Goal: Task Accomplishment & Management: Use online tool/utility

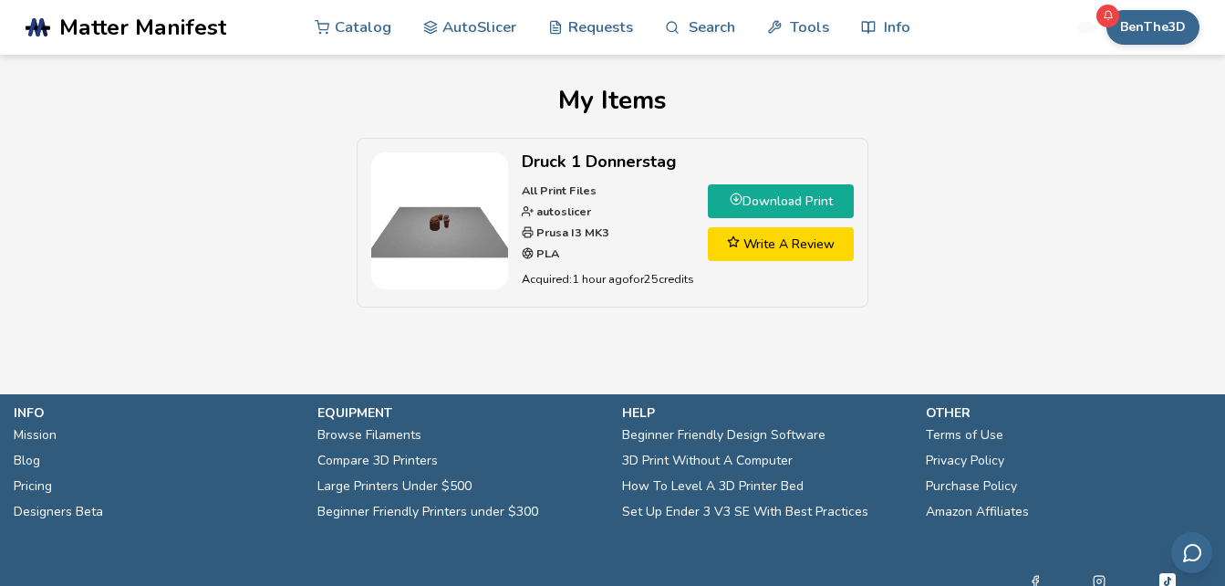
drag, startPoint x: 768, startPoint y: 338, endPoint x: 765, endPoint y: 351, distance: 13.1
drag, startPoint x: 765, startPoint y: 351, endPoint x: 750, endPoint y: 354, distance: 15.7
drag, startPoint x: 750, startPoint y: 354, endPoint x: 733, endPoint y: 343, distance: 19.7
click at [746, 334] on section "My Items Druck 1 Donnerstag All Print Files autoslicer [PERSON_NAME] I3 MK3 PLA…" at bounding box center [612, 197] width 1225 height 285
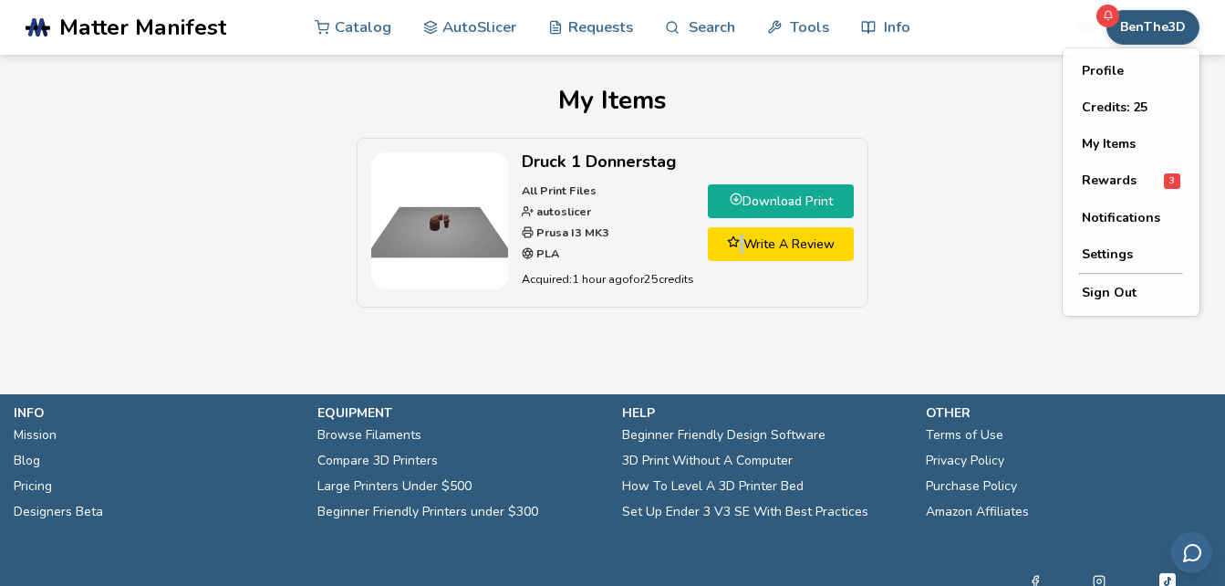
click at [1156, 32] on button "BenThe3D" at bounding box center [1152, 27] width 93 height 35
click at [1145, 112] on button "Credits: 25" at bounding box center [1131, 107] width 128 height 36
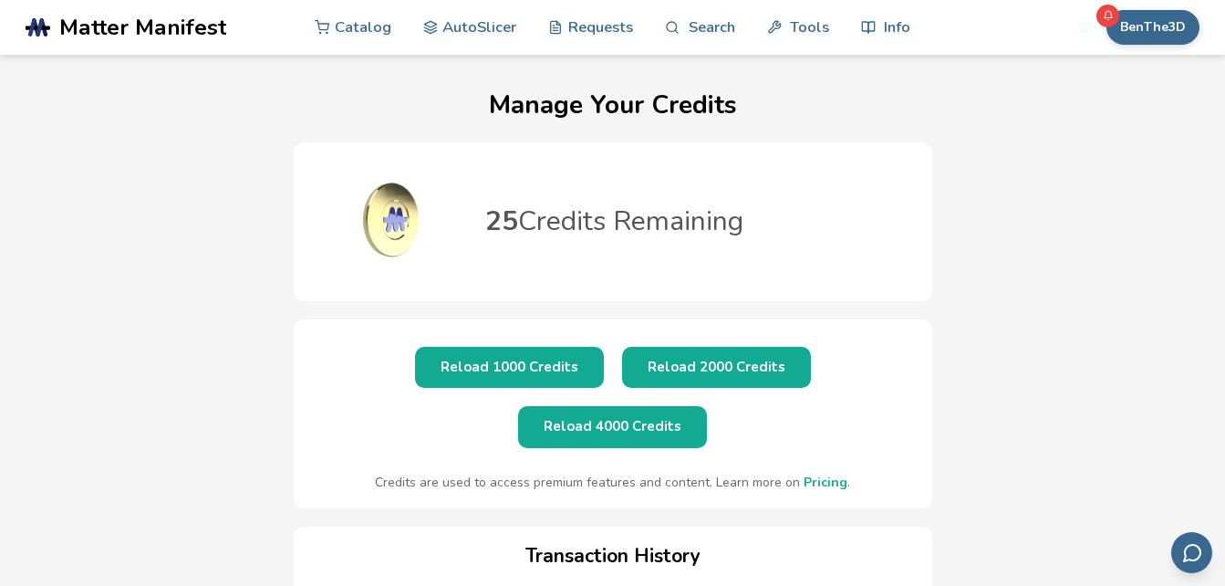
click at [426, 379] on button "Reload 1000 Credits" at bounding box center [509, 367] width 189 height 41
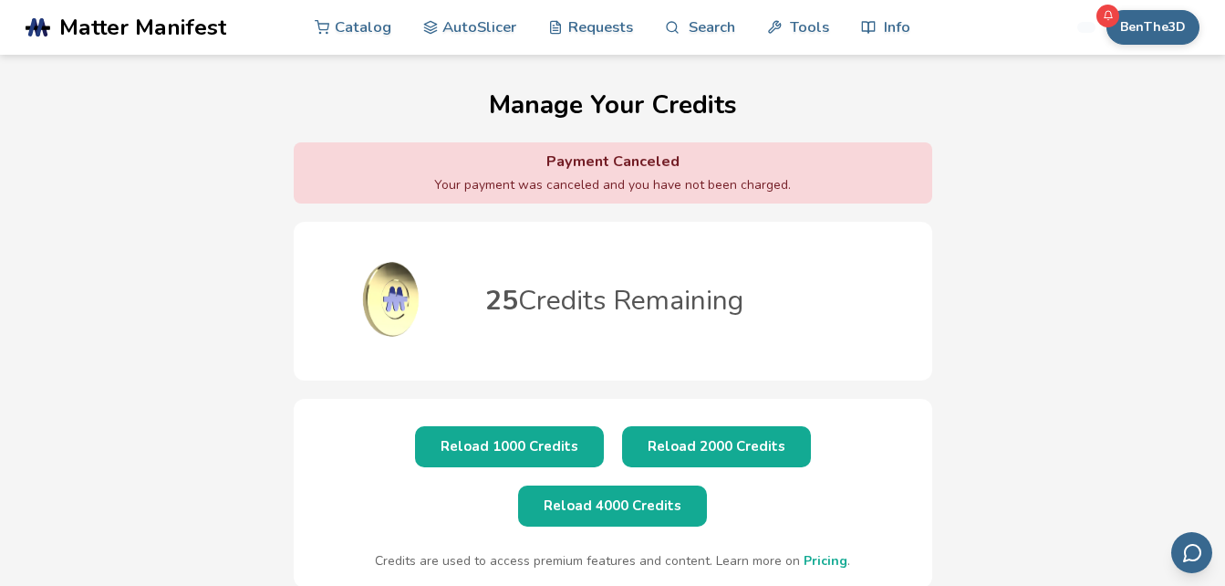
click at [487, 116] on h1 "Manage Your Credits" at bounding box center [612, 104] width 1188 height 29
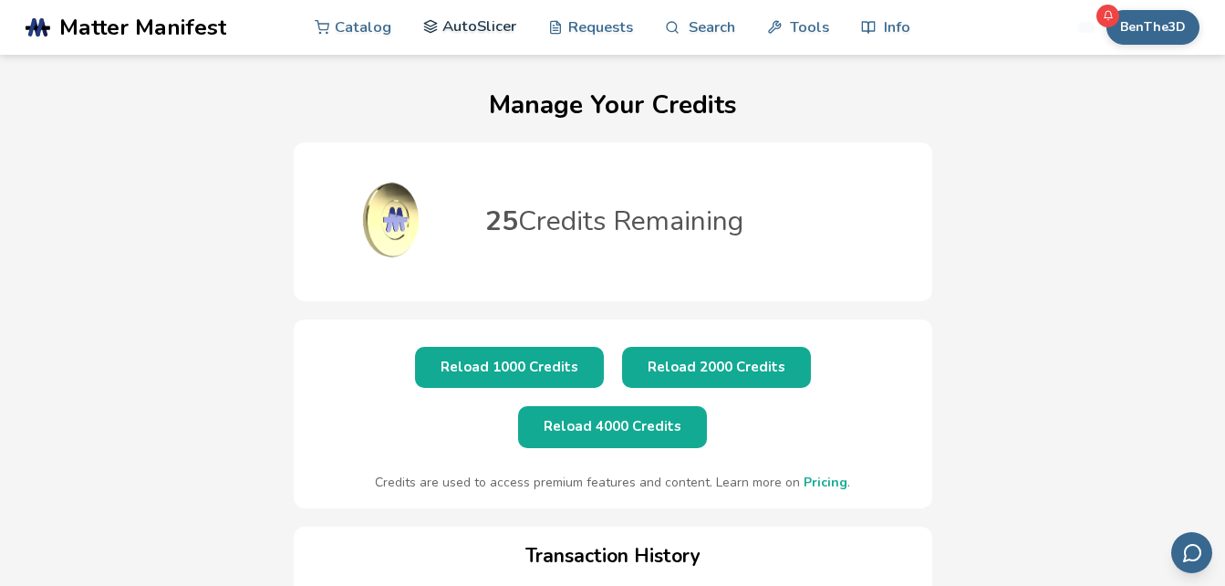
click at [487, 30] on link "AutoSlicer" at bounding box center [470, 26] width 94 height 55
